Goal: Task Accomplishment & Management: Complete application form

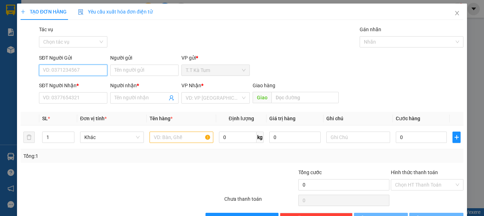
click at [91, 74] on input "SĐT Người Gửi" at bounding box center [73, 69] width 68 height 11
click at [74, 71] on input "0868" at bounding box center [73, 69] width 68 height 11
drag, startPoint x: 70, startPoint y: 72, endPoint x: 56, endPoint y: 74, distance: 14.8
click at [70, 72] on input "0868" at bounding box center [73, 69] width 68 height 11
click at [56, 70] on input "0868" at bounding box center [73, 69] width 68 height 11
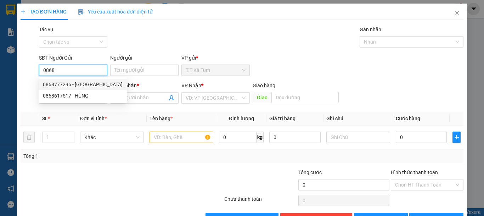
click at [79, 87] on div "0868777296 - [GEOGRAPHIC_DATA]" at bounding box center [83, 84] width 80 height 8
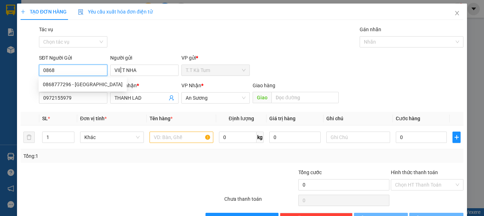
type input "0868777296"
type input "VIỆT NHA"
type input "0972155979"
type input "THANH LAD"
type input "30.000"
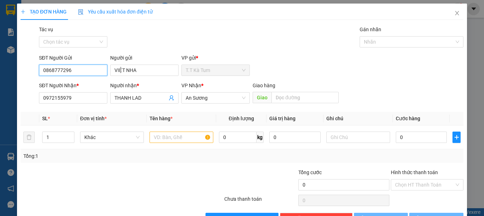
type input "30.000"
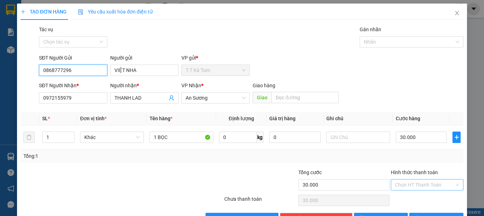
type input "0868777296"
click at [421, 183] on input "Hình thức thanh toán" at bounding box center [424, 184] width 59 height 11
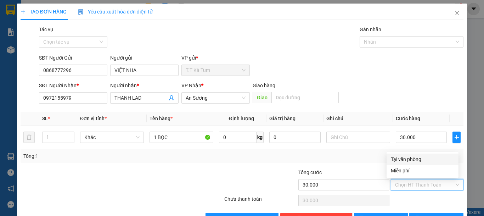
drag, startPoint x: 404, startPoint y: 160, endPoint x: 405, endPoint y: 155, distance: 5.5
click at [404, 160] on div "Tại văn phòng" at bounding box center [422, 159] width 63 height 8
type input "0"
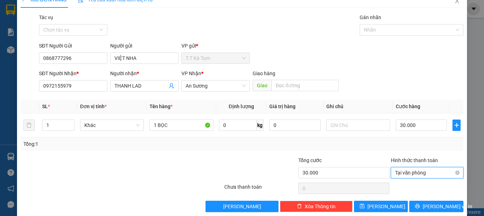
scroll to position [22, 0]
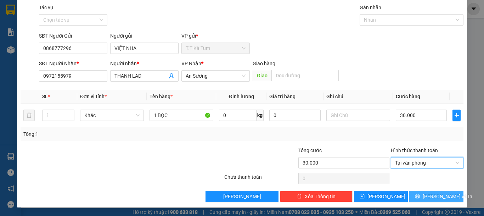
click at [423, 195] on button "[PERSON_NAME] và In" at bounding box center [436, 196] width 54 height 11
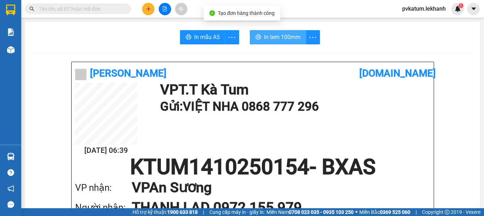
drag, startPoint x: 269, startPoint y: 40, endPoint x: 287, endPoint y: 47, distance: 19.7
click at [270, 40] on span "In tem 100mm" at bounding box center [282, 37] width 36 height 9
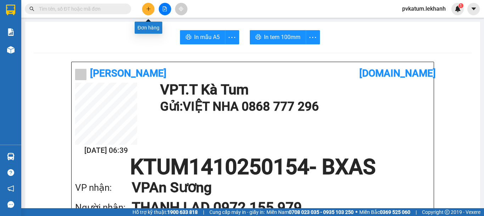
click at [149, 5] on button at bounding box center [148, 9] width 12 height 12
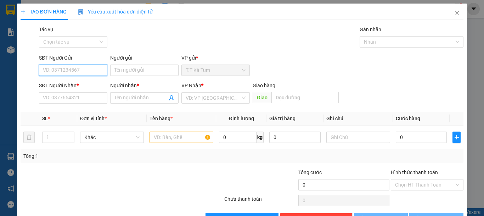
click at [96, 73] on input "SĐT Người Gửi" at bounding box center [73, 69] width 68 height 11
click at [83, 73] on input "0375" at bounding box center [73, 69] width 68 height 11
click at [84, 69] on input "0375" at bounding box center [73, 69] width 68 height 11
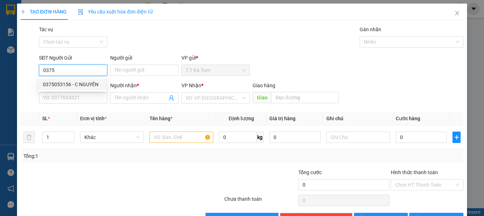
click at [94, 85] on div "0375053156 - C NGUYÊN" at bounding box center [72, 84] width 59 height 8
type input "0375053156"
type input "C NGUYÊN"
type input "0867895939"
type input "[PERSON_NAME]"
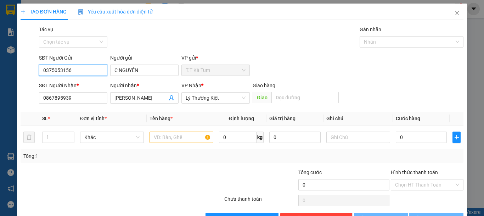
type input "50.000"
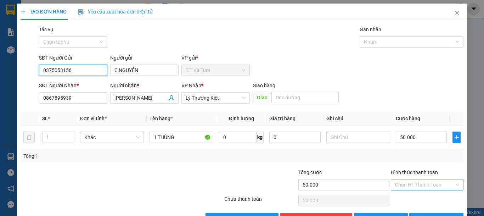
type input "0375053156"
click at [440, 183] on input "Hình thức thanh toán" at bounding box center [424, 184] width 59 height 11
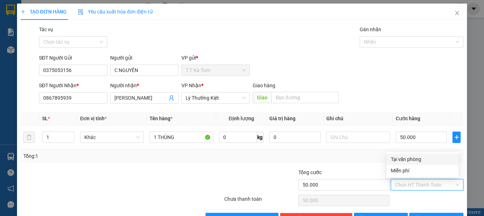
click at [409, 161] on div "Tại văn phòng" at bounding box center [422, 159] width 63 height 8
type input "0"
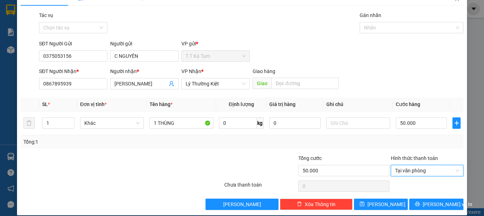
scroll to position [22, 0]
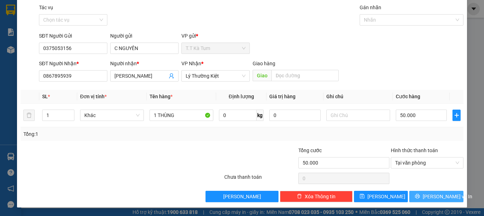
click at [418, 195] on icon "printer" at bounding box center [417, 195] width 5 height 5
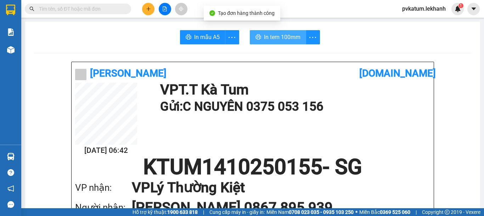
click at [285, 40] on span "In tem 100mm" at bounding box center [282, 37] width 36 height 9
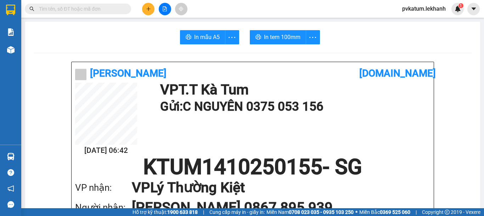
click at [148, 11] on icon "plus" at bounding box center [148, 8] width 5 height 5
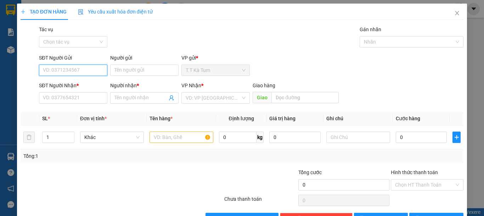
drag, startPoint x: 94, startPoint y: 72, endPoint x: 95, endPoint y: 67, distance: 5.0
click at [94, 71] on input "SĐT Người Gửi" at bounding box center [73, 69] width 68 height 11
type input "3"
click at [86, 81] on div "0375053156 - C NGUYÊN" at bounding box center [72, 84] width 59 height 8
type input "0375053156"
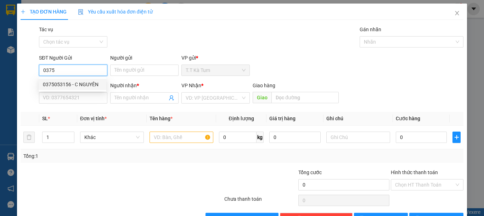
type input "C NGUYÊN"
type input "0867895939"
type input "[PERSON_NAME]"
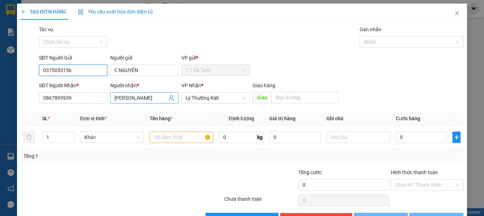
type input "50.000"
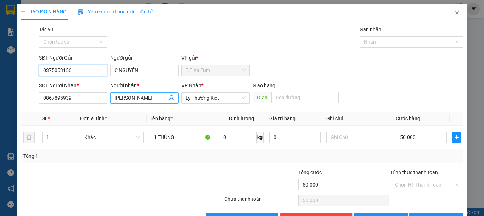
type input "0375053156"
click at [169, 100] on icon "user-add" at bounding box center [172, 98] width 6 height 6
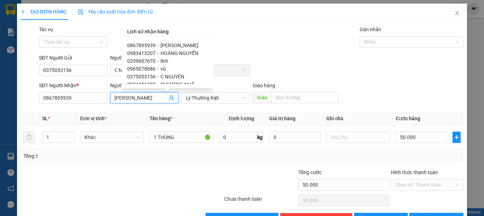
click at [171, 53] on span "HOÀNG NGUYỄN" at bounding box center [179, 53] width 38 height 6
type input "0983413207"
type input "HOÀNG NGUYỄN"
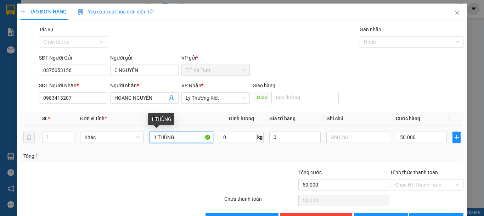
click at [184, 137] on input "1 THÙNG" at bounding box center [181, 136] width 64 height 11
type input "1 BO"
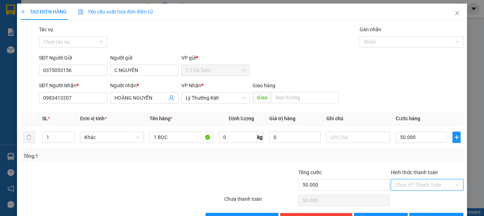
click at [405, 184] on input "Hình thức thanh toán" at bounding box center [424, 184] width 59 height 11
click at [407, 161] on div "Tại văn phòng" at bounding box center [422, 159] width 63 height 8
click at [432, 214] on span "[PERSON_NAME] và In" at bounding box center [448, 218] width 50 height 8
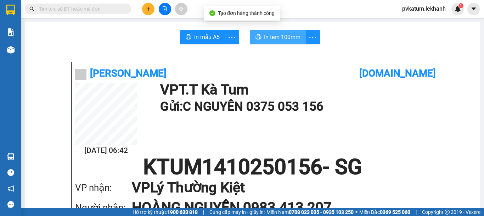
click at [274, 40] on span "In tem 100mm" at bounding box center [282, 37] width 36 height 9
